Goal: Book appointment/travel/reservation

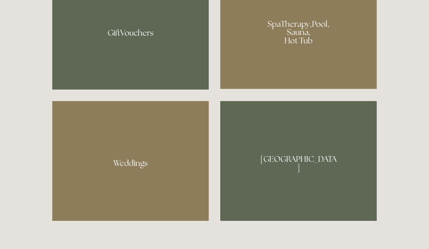
scroll to position [563, 0]
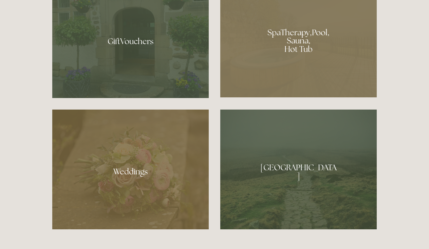
click at [300, 33] on div at bounding box center [298, 39] width 156 height 118
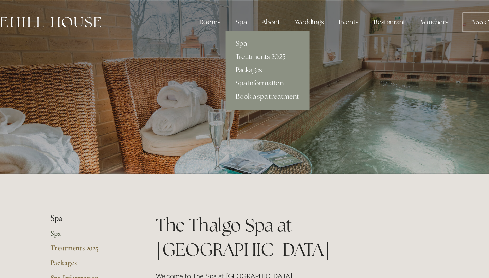
click at [226, 58] on link "Packages" at bounding box center [260, 57] width 69 height 11
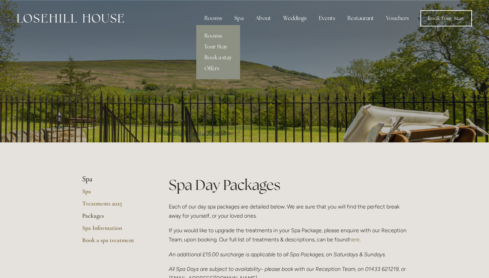
click at [219, 17] on div "Rooms" at bounding box center [213, 19] width 29 height 14
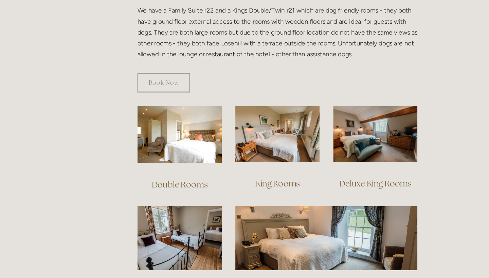
scroll to position [396, 0]
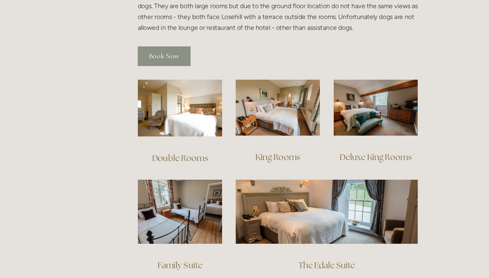
click at [169, 75] on link "Book Now" at bounding box center [191, 83] width 45 height 17
